Goal: Check status: Check status

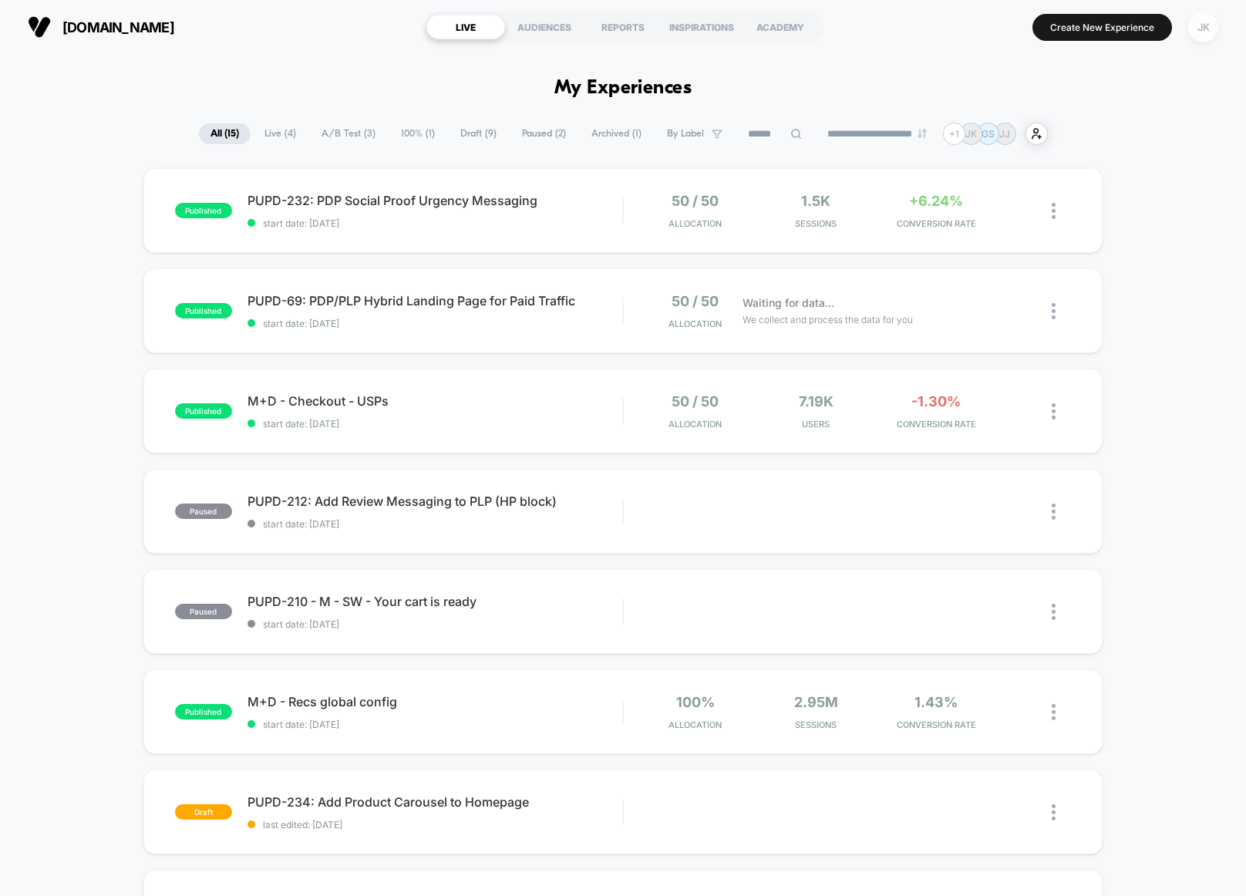
click at [1206, 27] on div "JK" at bounding box center [1203, 27] width 30 height 30
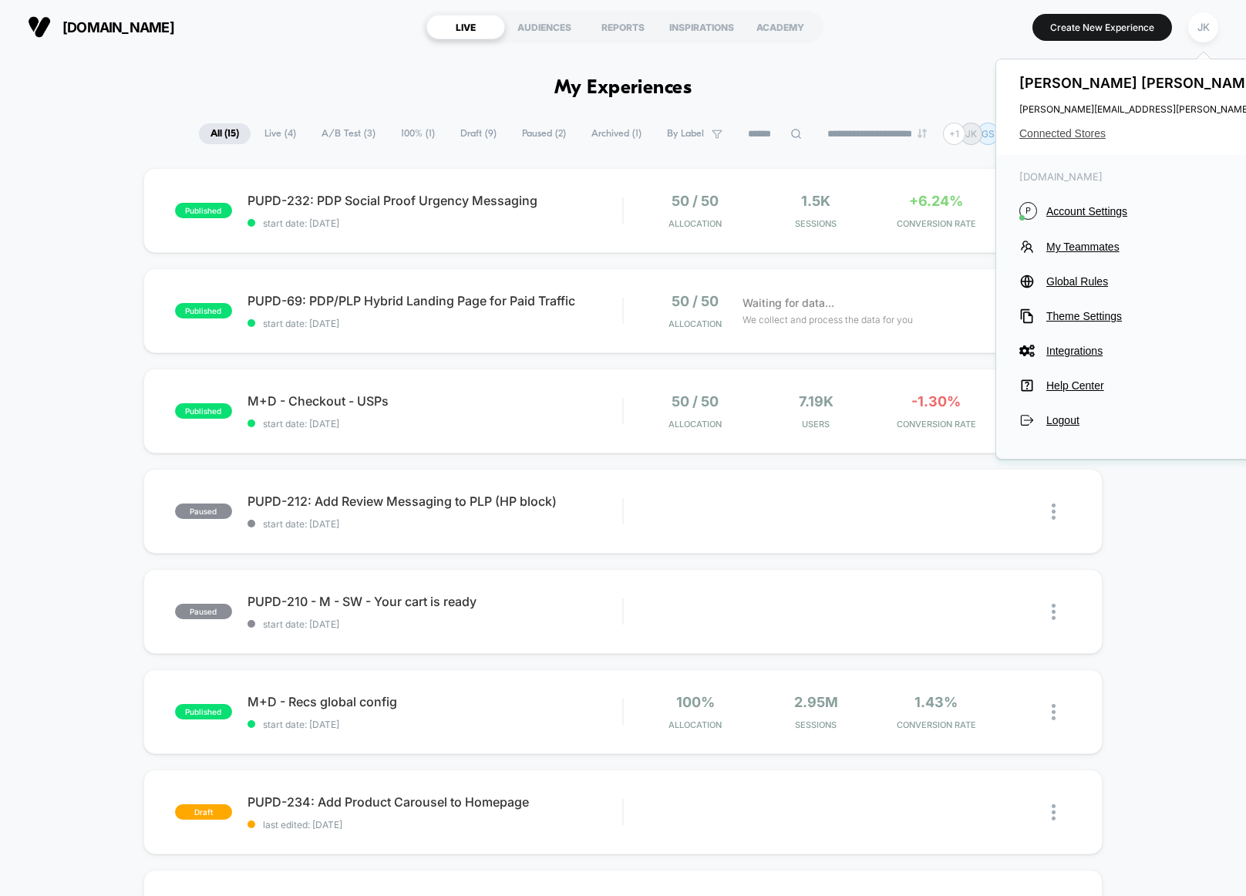
click at [1075, 137] on span "Connected Stores" at bounding box center [1172, 133] width 306 height 12
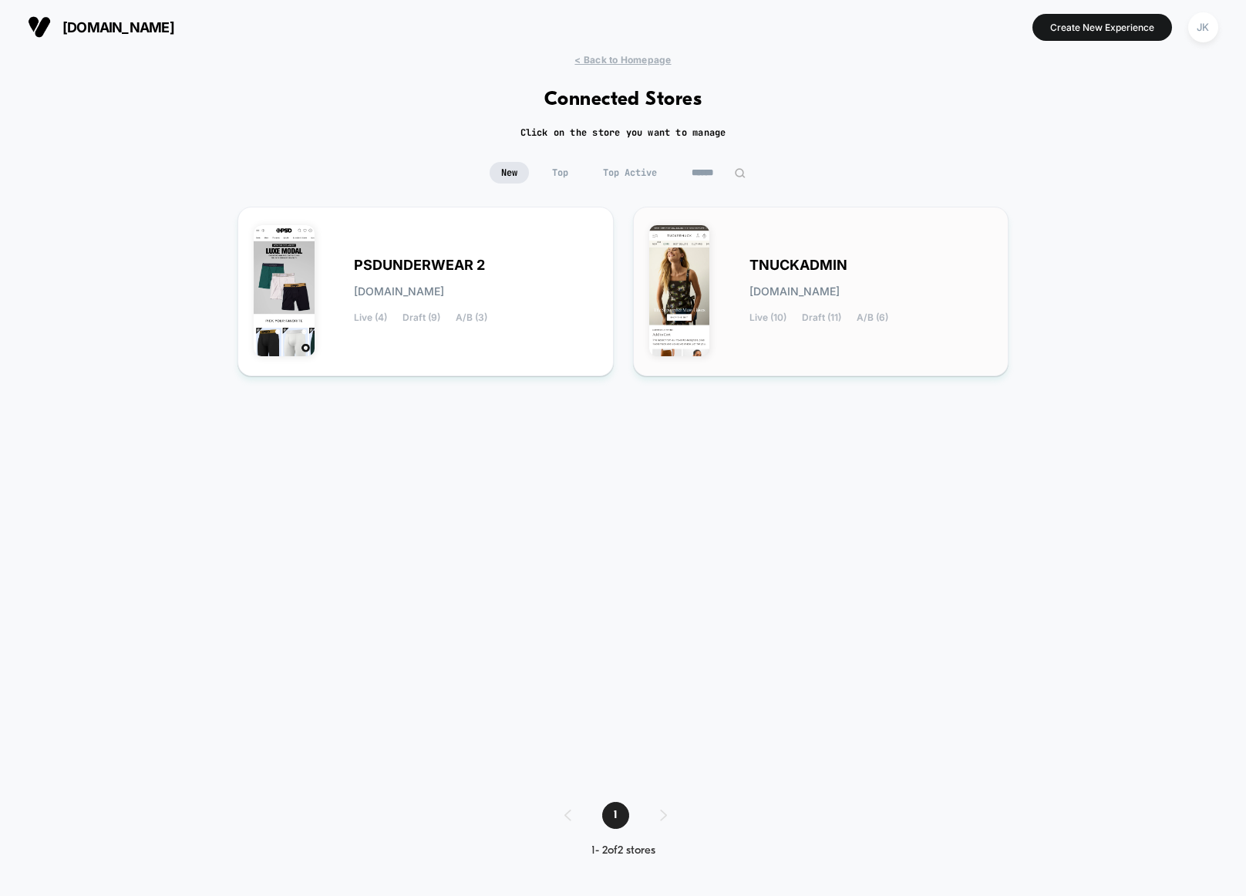
click at [864, 244] on div "TNUCKADMIN [DOMAIN_NAME] Live (10) Draft (11) A/B (6)" at bounding box center [821, 291] width 344 height 137
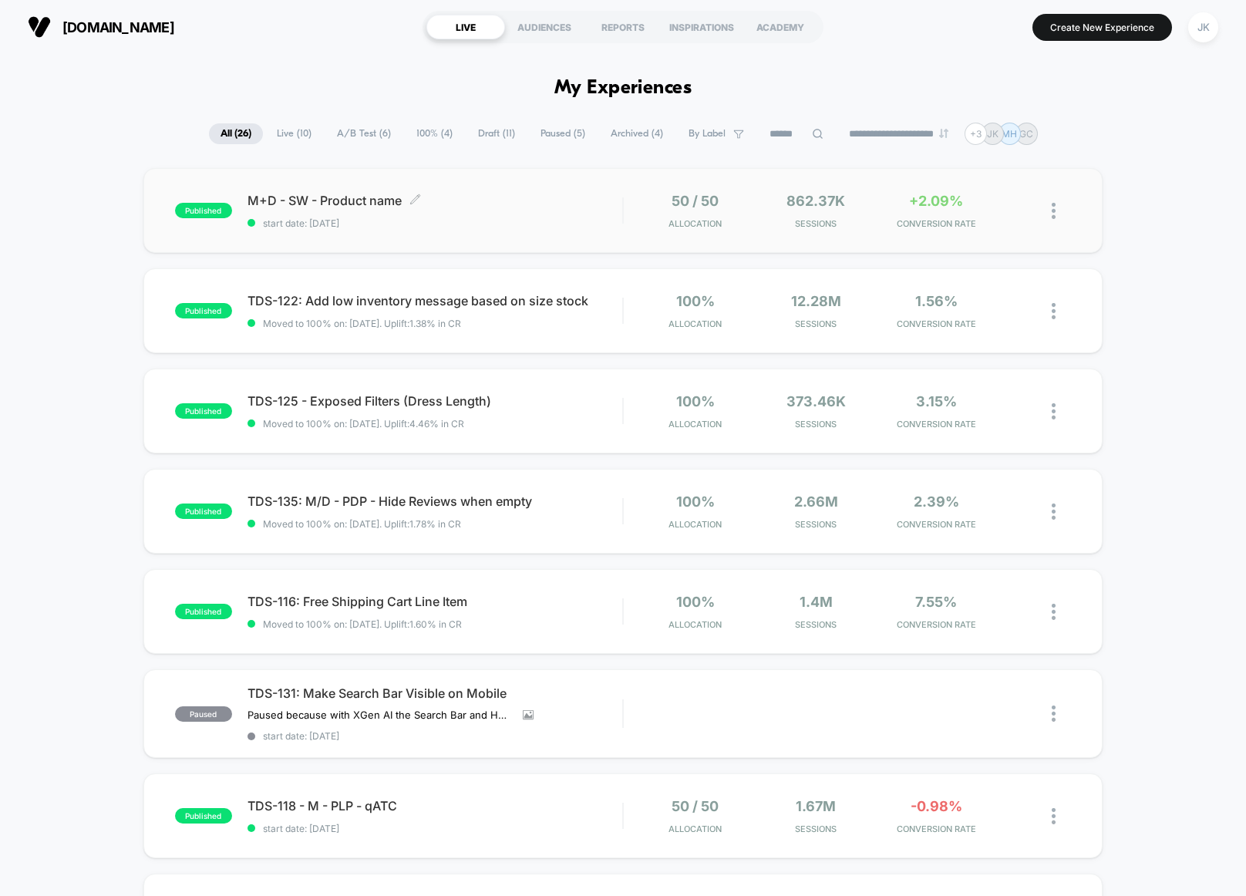
click at [559, 223] on span "start date: [DATE]" at bounding box center [434, 223] width 375 height 12
